Goal: Task Accomplishment & Management: Use online tool/utility

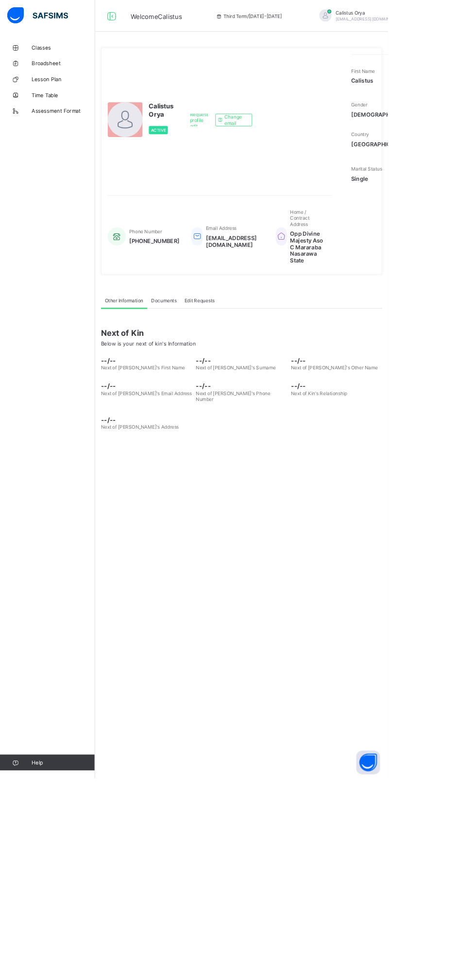
click at [408, 379] on div "Other Information Documents Edit Requests" at bounding box center [296, 369] width 345 height 20
click at [61, 52] on link "Classes" at bounding box center [58, 58] width 117 height 19
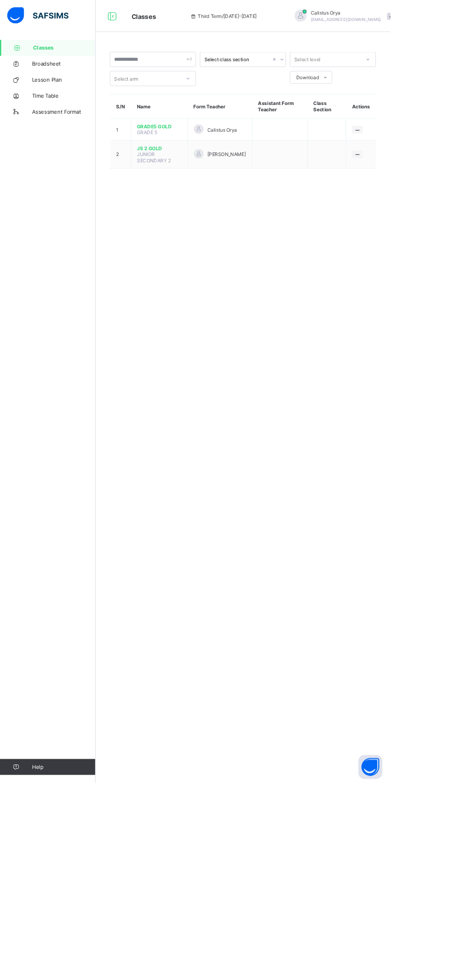
click at [63, 58] on span "Classes" at bounding box center [78, 58] width 76 height 8
click at [60, 25] on img at bounding box center [46, 19] width 75 height 20
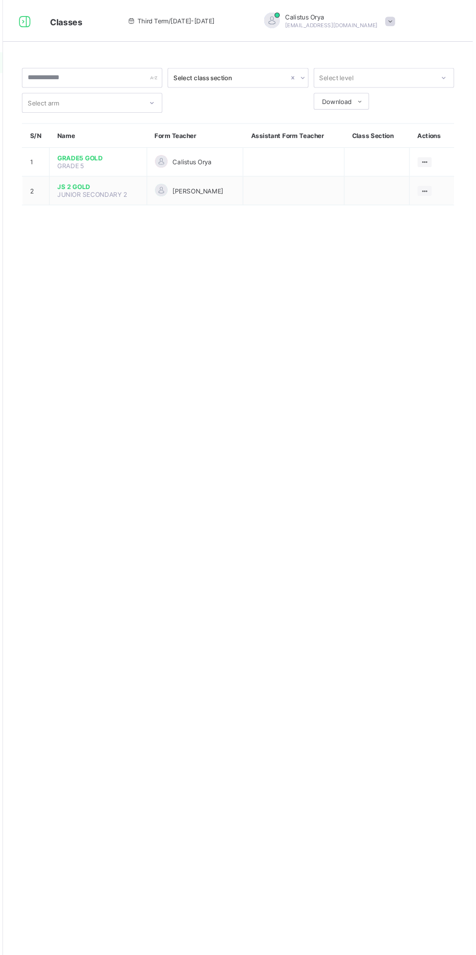
click at [123, 145] on span "GRADE5 GOLD" at bounding box center [127, 146] width 76 height 7
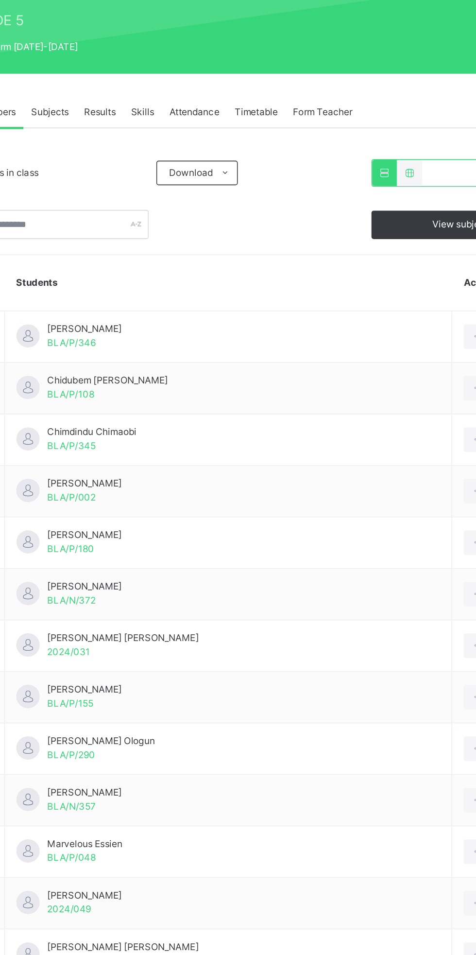
click at [223, 212] on div "Attendance" at bounding box center [215, 219] width 41 height 19
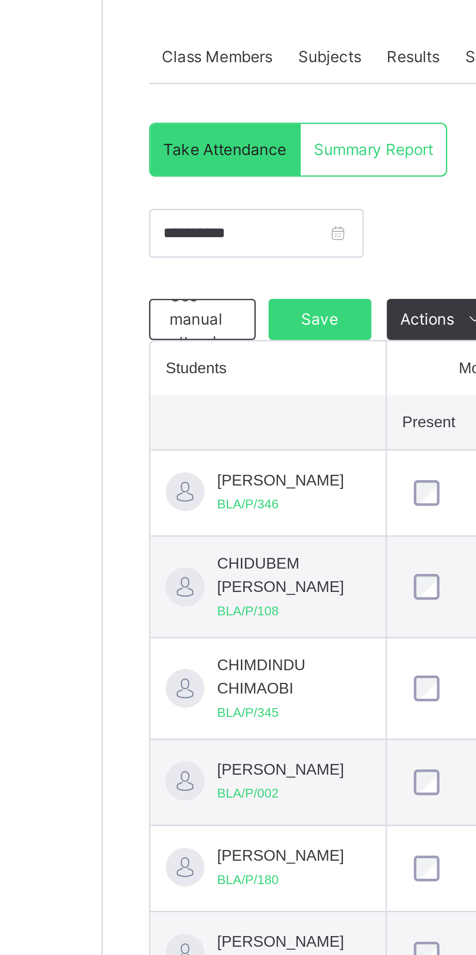
click at [120, 385] on div "[PERSON_NAME]/P/346" at bounding box center [106, 384] width 48 height 17
click at [90, 383] on span "[PERSON_NAME]" at bounding box center [106, 380] width 48 height 9
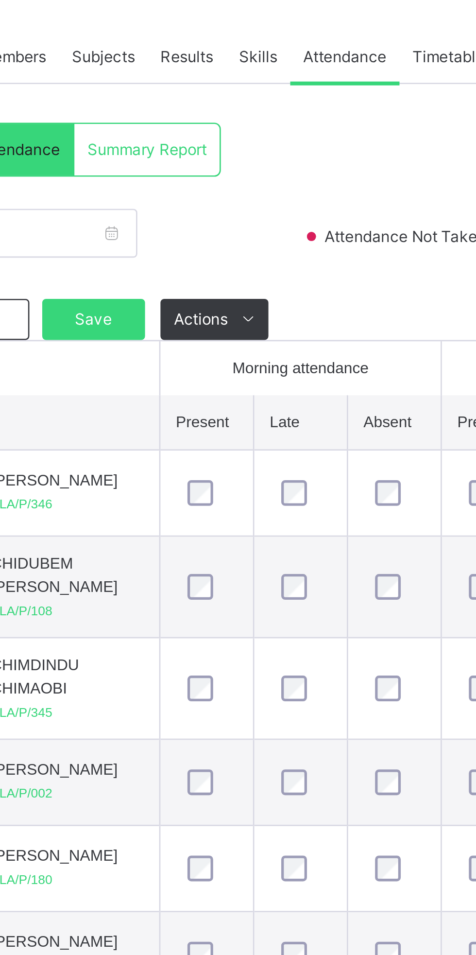
click at [176, 313] on span at bounding box center [180, 320] width 16 height 16
click at [182, 316] on icon at bounding box center [179, 319] width 7 height 8
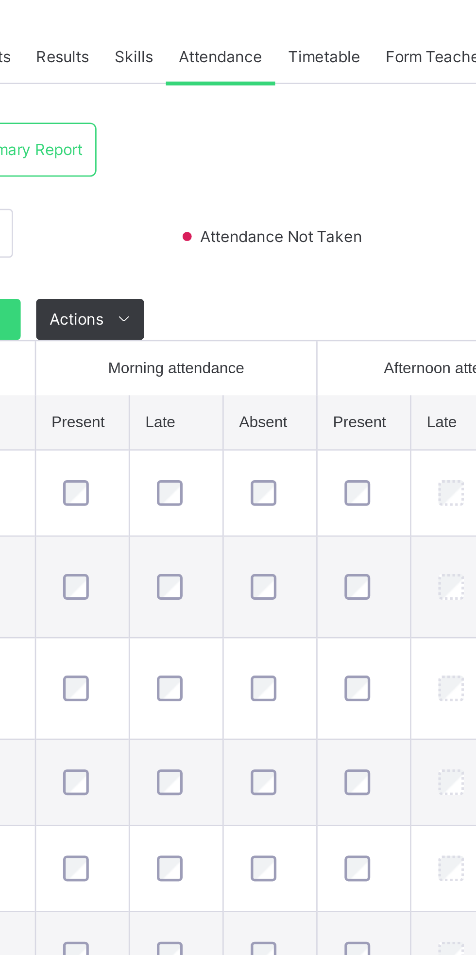
click at [260, 283] on div "Attendance Not Taken" at bounding box center [257, 292] width 131 height 29
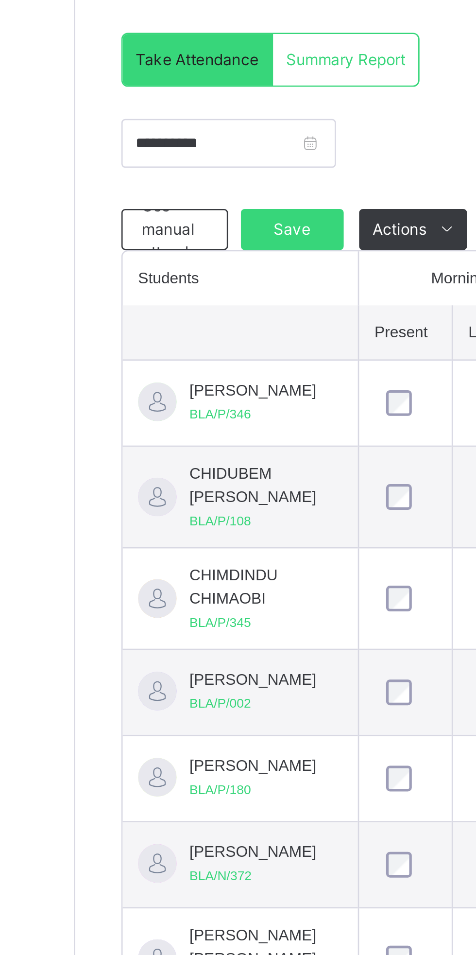
click at [83, 320] on span "Use manual attendance" at bounding box center [79, 319] width 31 height 26
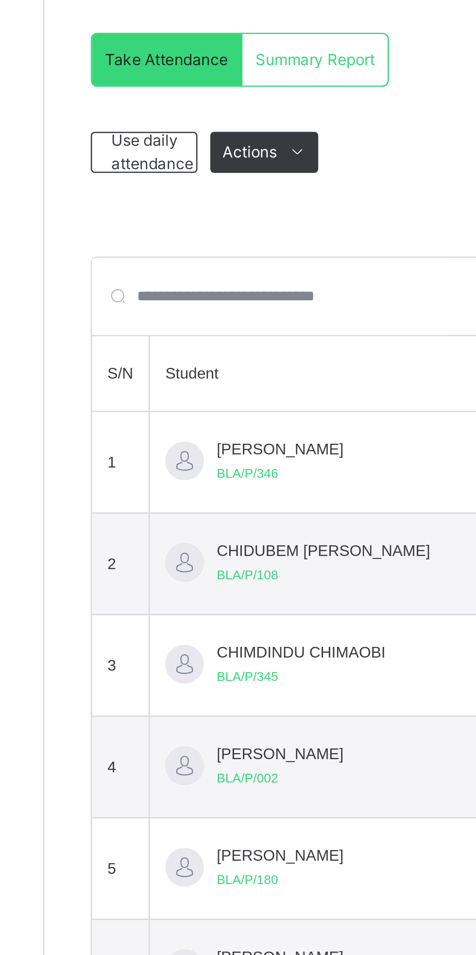
click at [150, 410] on td "[PERSON_NAME]/P/346" at bounding box center [163, 407] width 169 height 38
click at [152, 413] on td "[PERSON_NAME]/P/346" at bounding box center [163, 407] width 169 height 38
click at [83, 287] on span "Use daily attendance" at bounding box center [79, 289] width 31 height 17
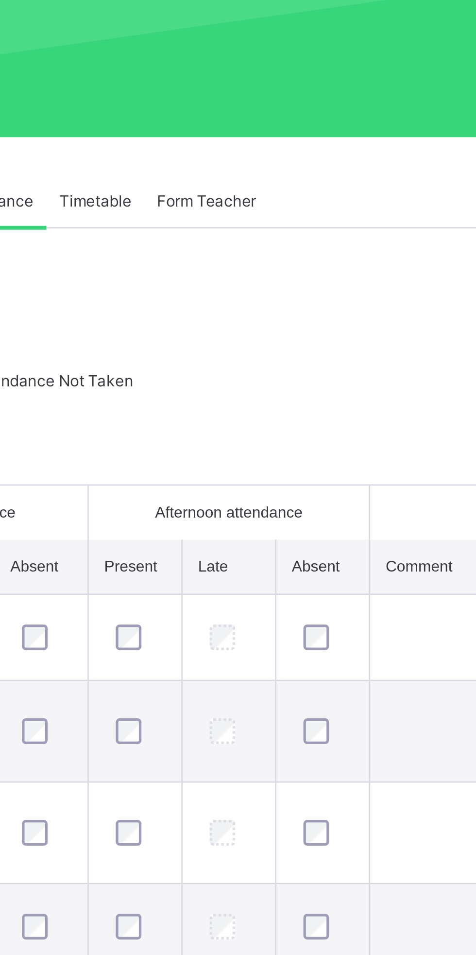
click at [307, 211] on div "Form Teacher" at bounding box center [297, 219] width 47 height 19
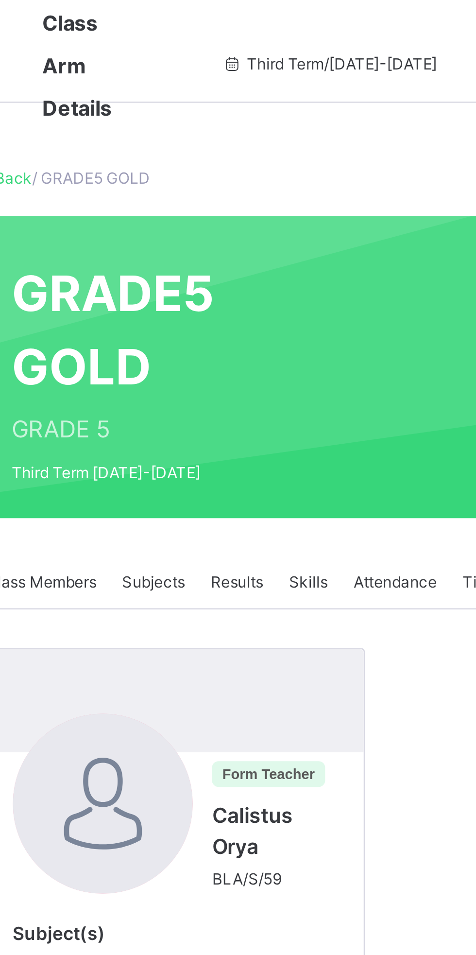
click at [214, 219] on span "Attendance" at bounding box center [216, 220] width 32 height 9
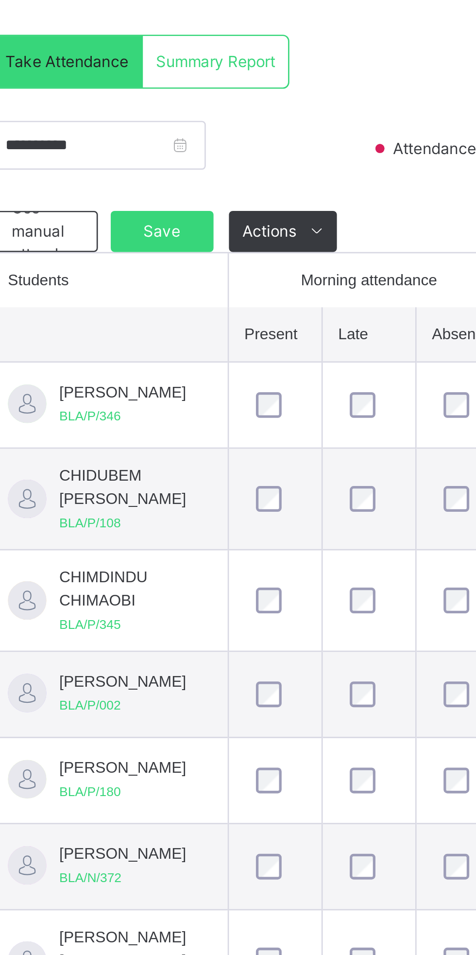
click at [121, 385] on div "[PERSON_NAME]/P/346" at bounding box center [106, 384] width 48 height 17
click at [103, 393] on div "[PERSON_NAME]/P/346" at bounding box center [106, 384] width 48 height 17
click at [73, 387] on div at bounding box center [70, 384] width 15 height 15
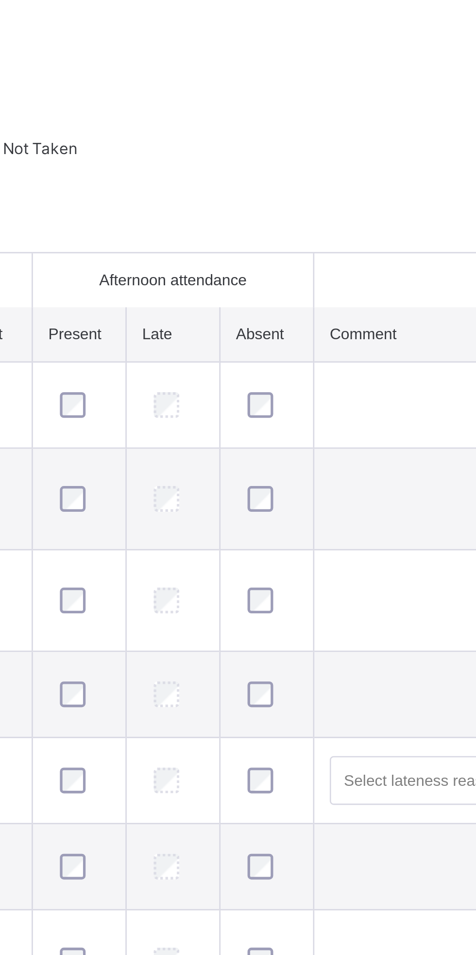
click at [384, 386] on td at bounding box center [409, 385] width 100 height 33
click at [388, 385] on td at bounding box center [409, 385] width 100 height 33
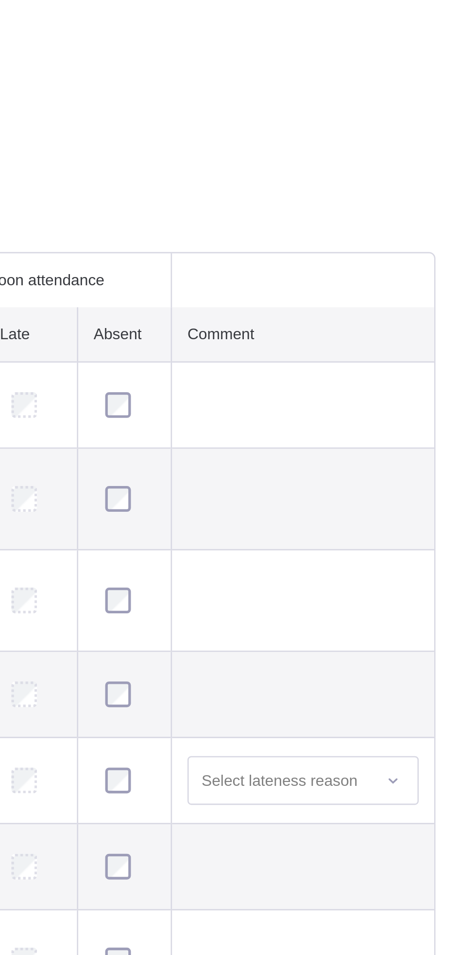
click at [414, 383] on td at bounding box center [409, 385] width 100 height 33
click at [413, 385] on td at bounding box center [409, 385] width 100 height 33
click at [414, 465] on td at bounding box center [409, 459] width 100 height 38
click at [416, 459] on td at bounding box center [409, 459] width 100 height 38
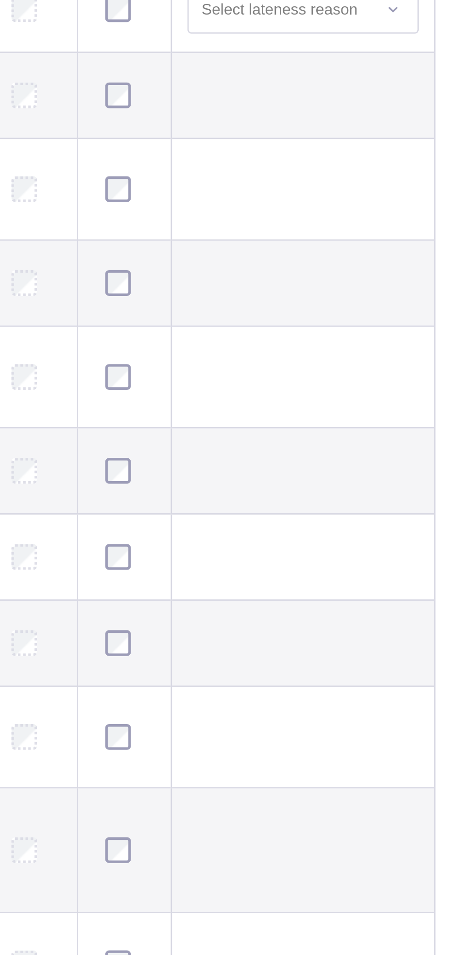
click at [407, 736] on td at bounding box center [409, 734] width 100 height 33
click at [408, 750] on td at bounding box center [409, 734] width 100 height 33
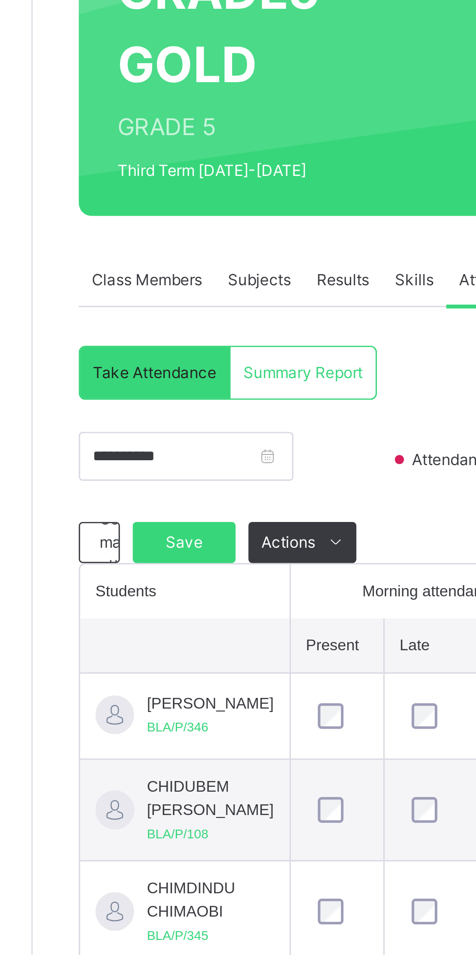
click at [143, 320] on span "Use manual attendance" at bounding box center [157, 319] width 31 height 26
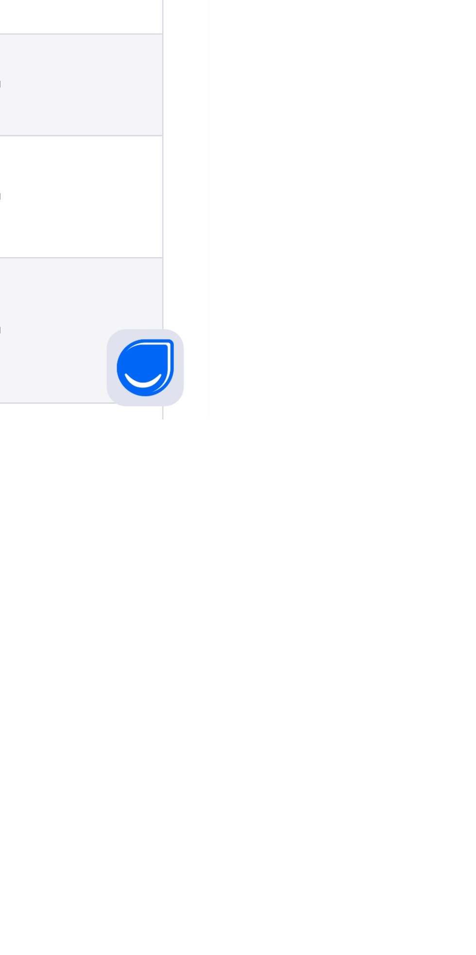
scroll to position [32, 0]
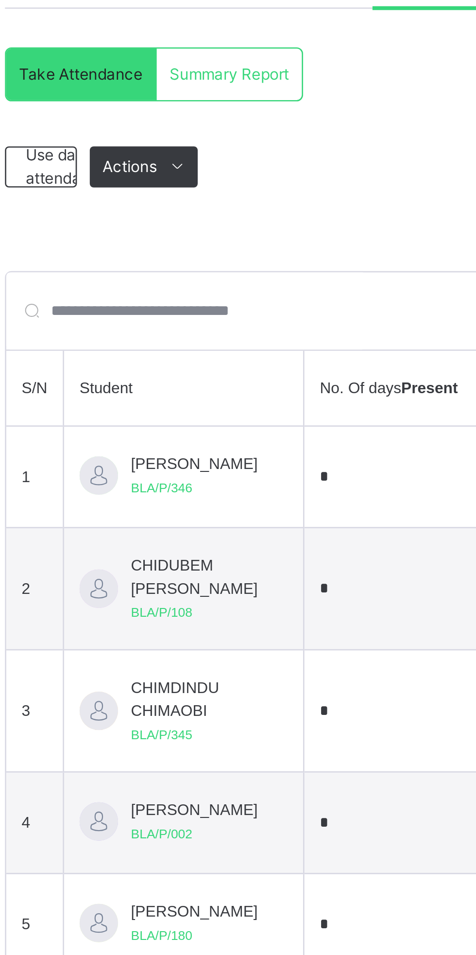
click at [226, 218] on div "Summary Report" at bounding box center [219, 222] width 55 height 19
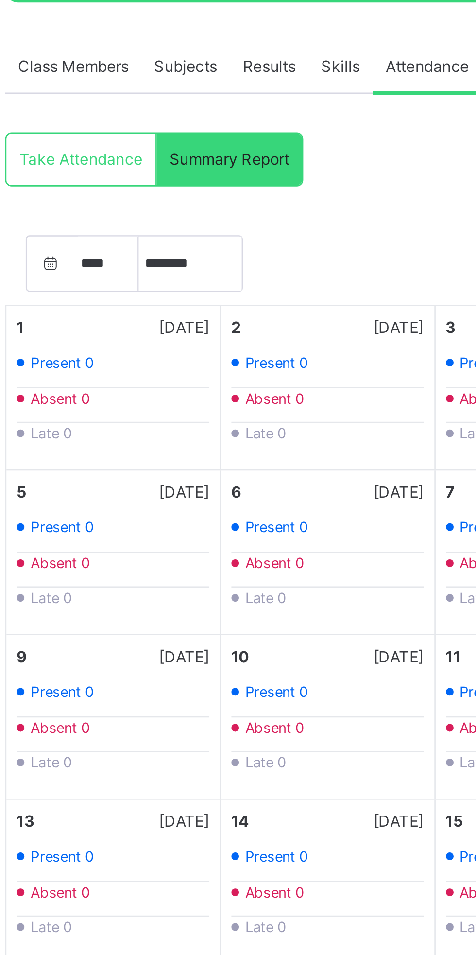
scroll to position [0, 0]
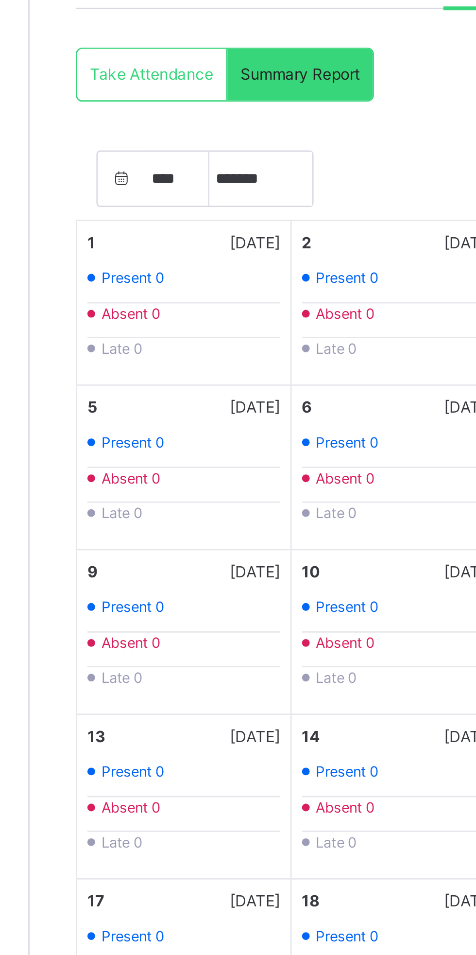
click at [165, 252] on span "Take Attendance" at bounding box center [163, 255] width 47 height 9
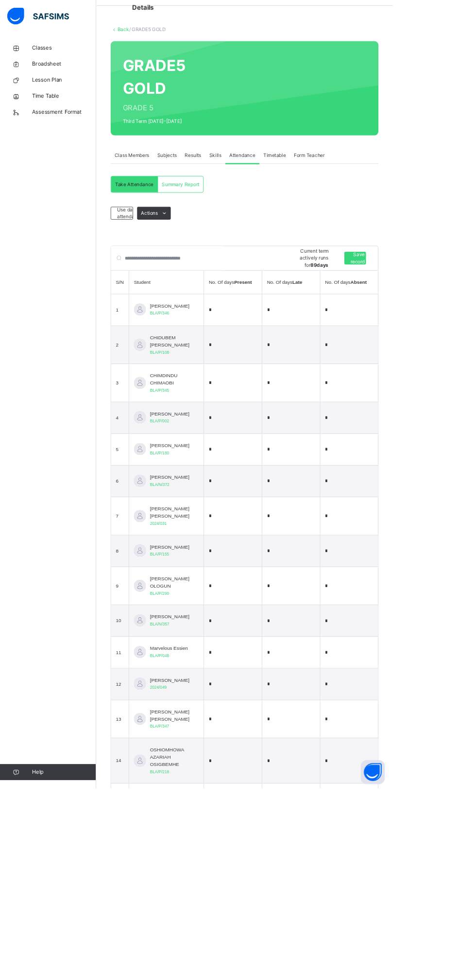
scroll to position [27, 0]
